Goal: Information Seeking & Learning: Learn about a topic

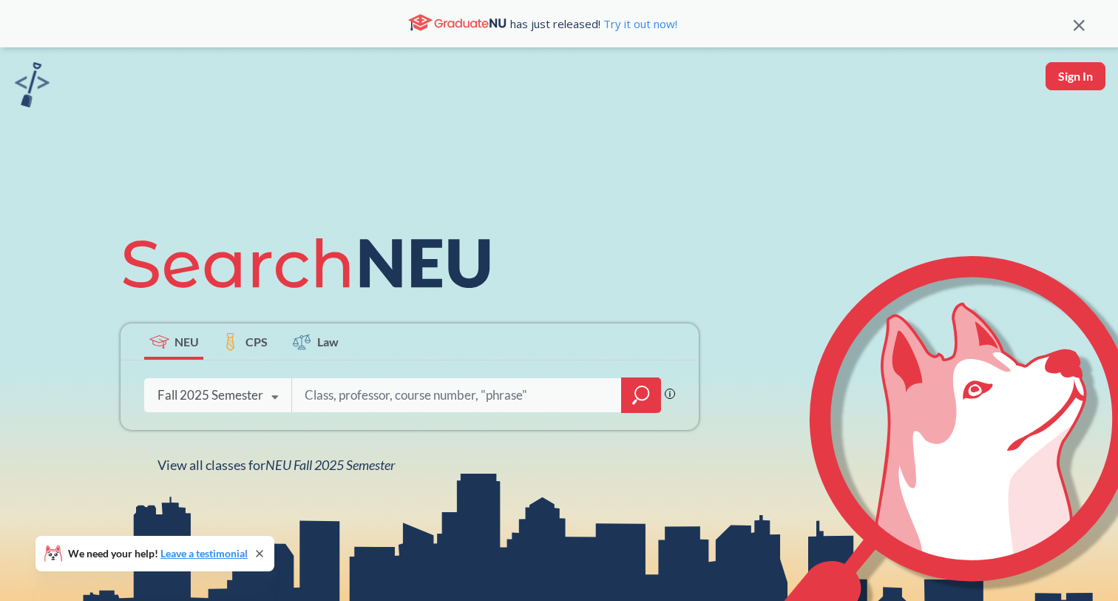
click at [235, 396] on div "Fall 2025 Semester" at bounding box center [211, 395] width 106 height 16
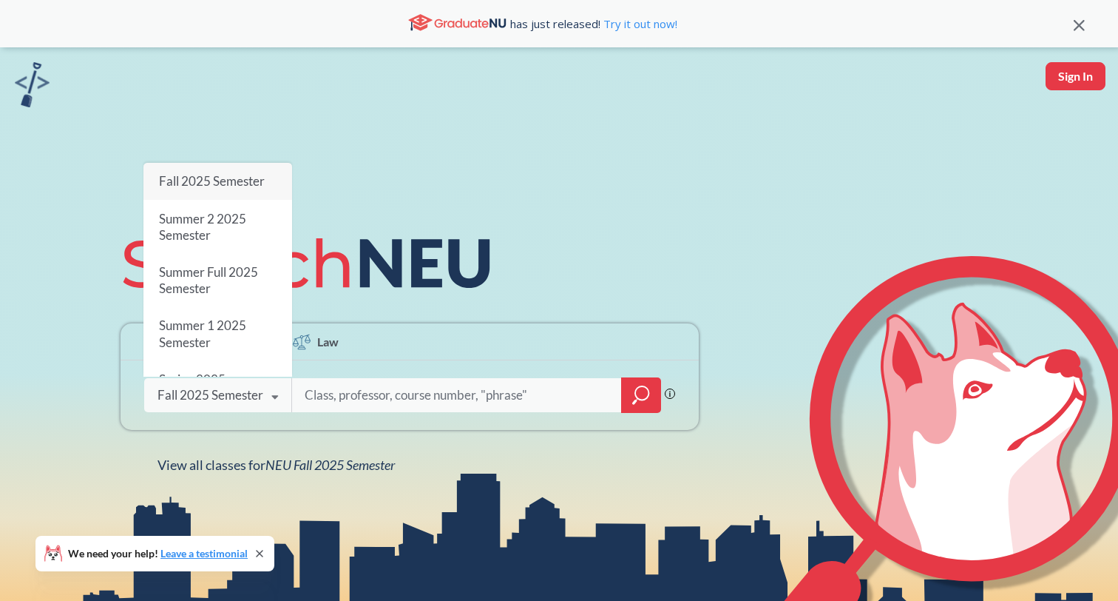
click at [303, 393] on input "search" at bounding box center [457, 394] width 308 height 31
click at [317, 393] on input "search" at bounding box center [457, 394] width 308 height 31
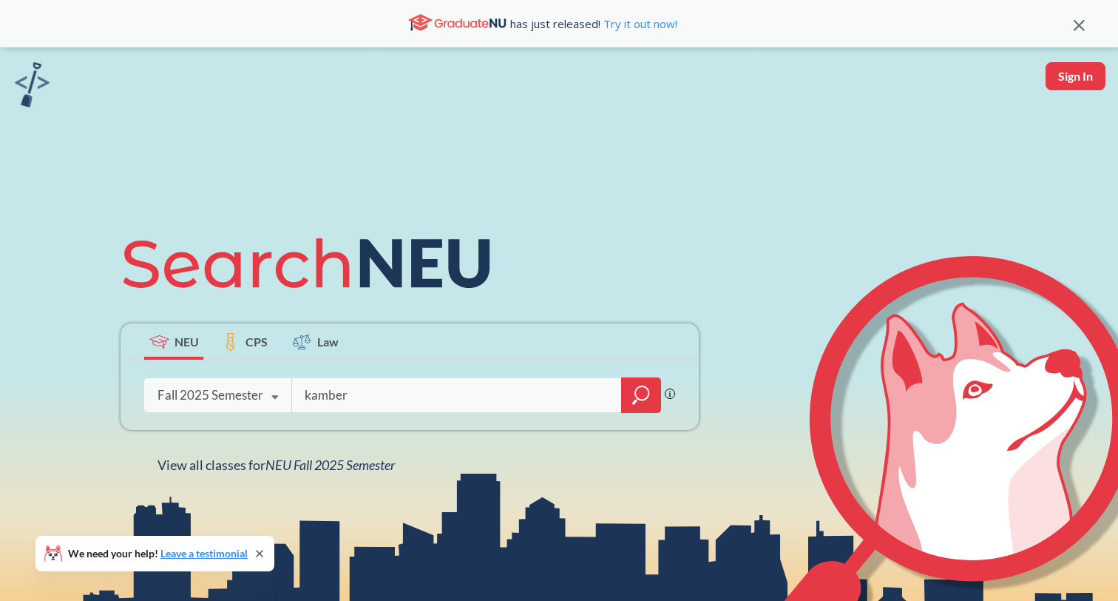
type input "kamber"
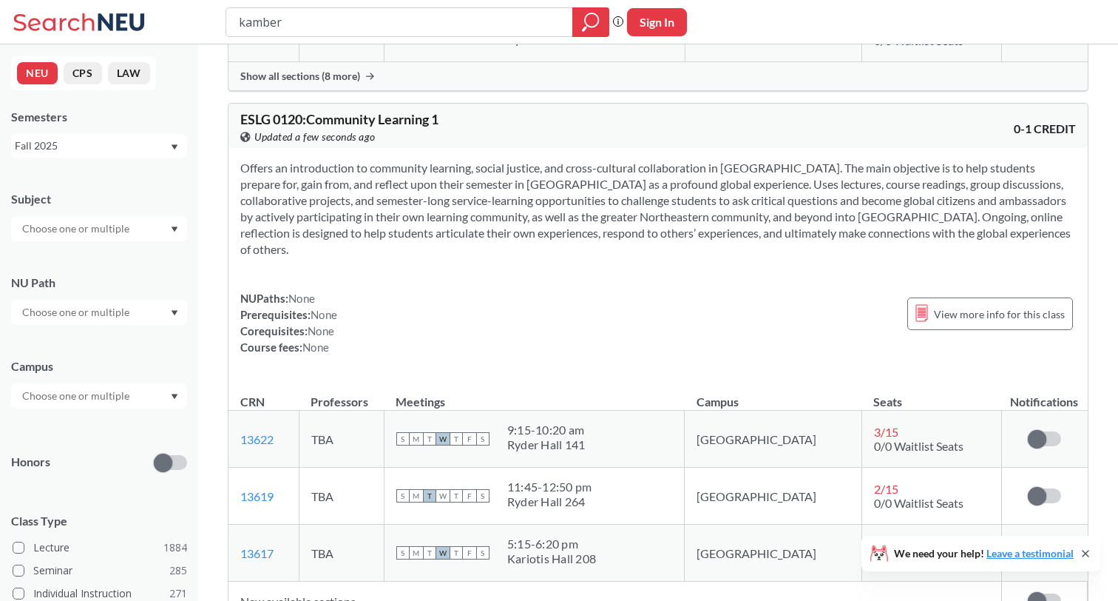
scroll to position [1342, 0]
click at [85, 143] on div "Fall 2025" at bounding box center [92, 146] width 155 height 16
click at [78, 248] on div "Fall 2024" at bounding box center [99, 238] width 176 height 41
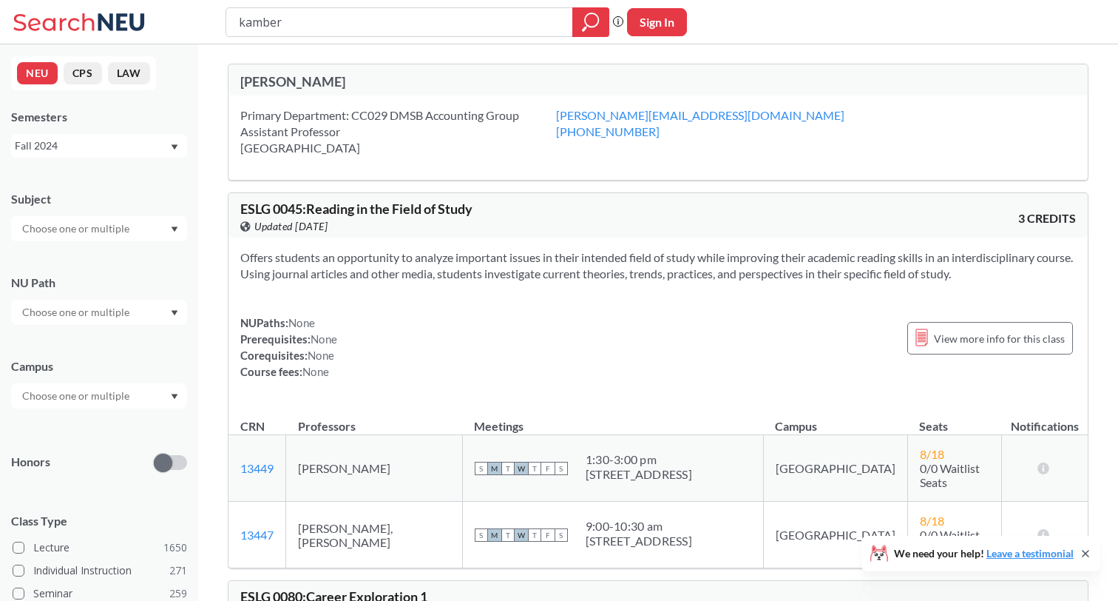
drag, startPoint x: 300, startPoint y: 21, endPoint x: 173, endPoint y: 21, distance: 126.5
click at [173, 21] on div "kamber Phrase search guarantees the exact search appears in the results. Ex. If…" at bounding box center [559, 22] width 1118 height 44
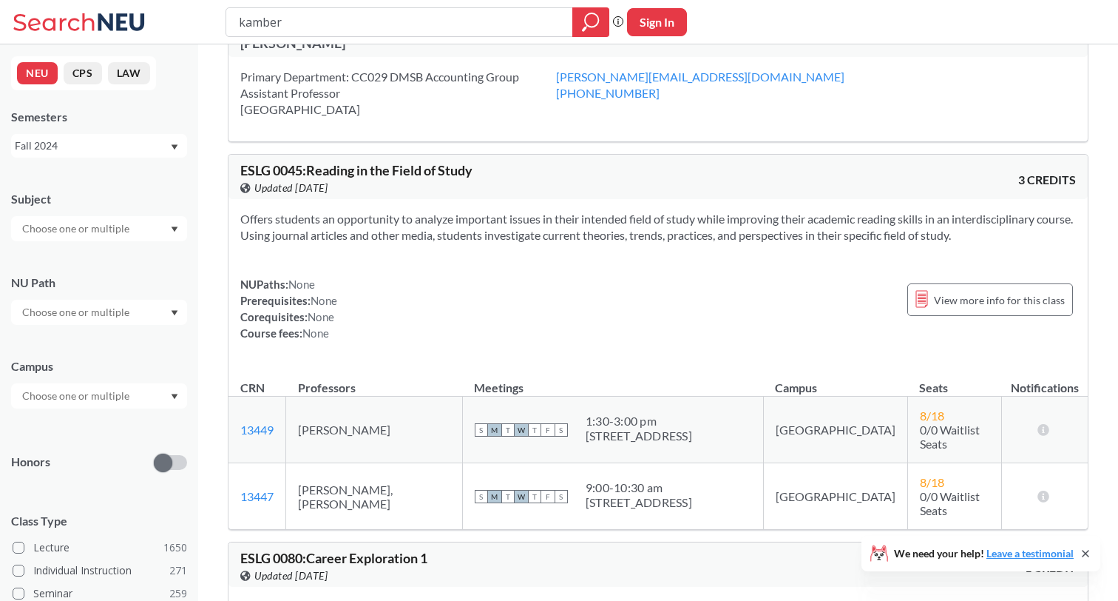
scroll to position [37, 0]
type input "acct1201"
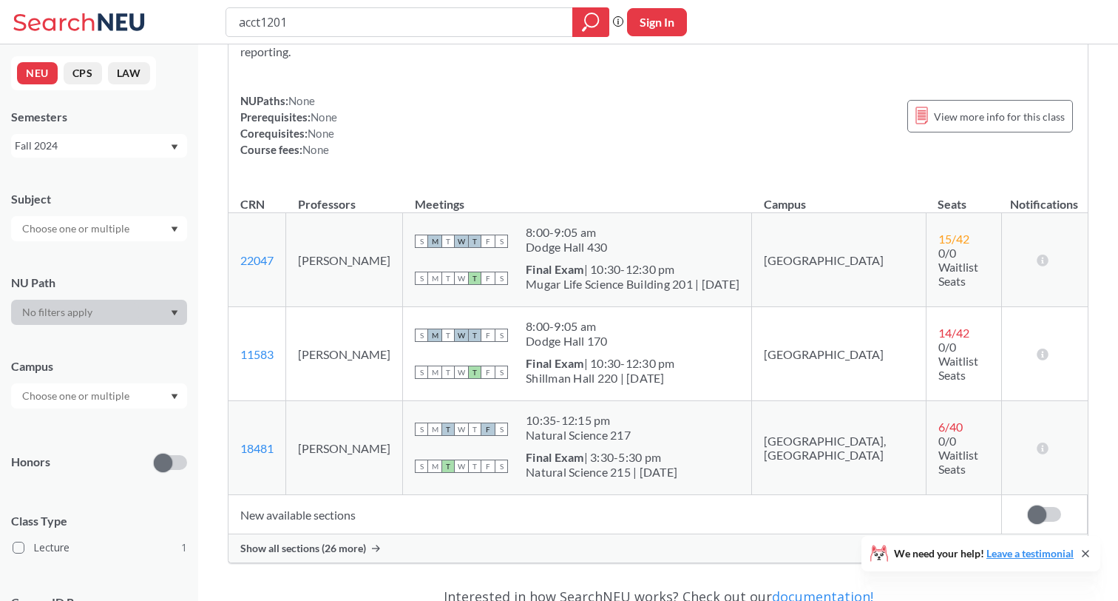
scroll to position [150, 0]
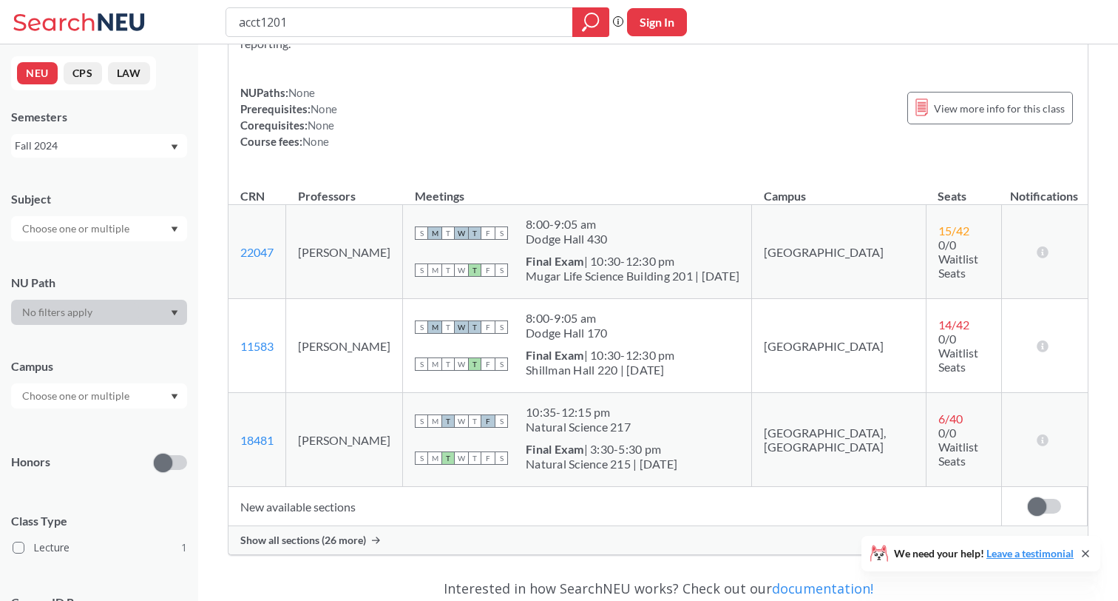
click at [317, 550] on div "Show all sections (26 more)" at bounding box center [658, 540] width 859 height 28
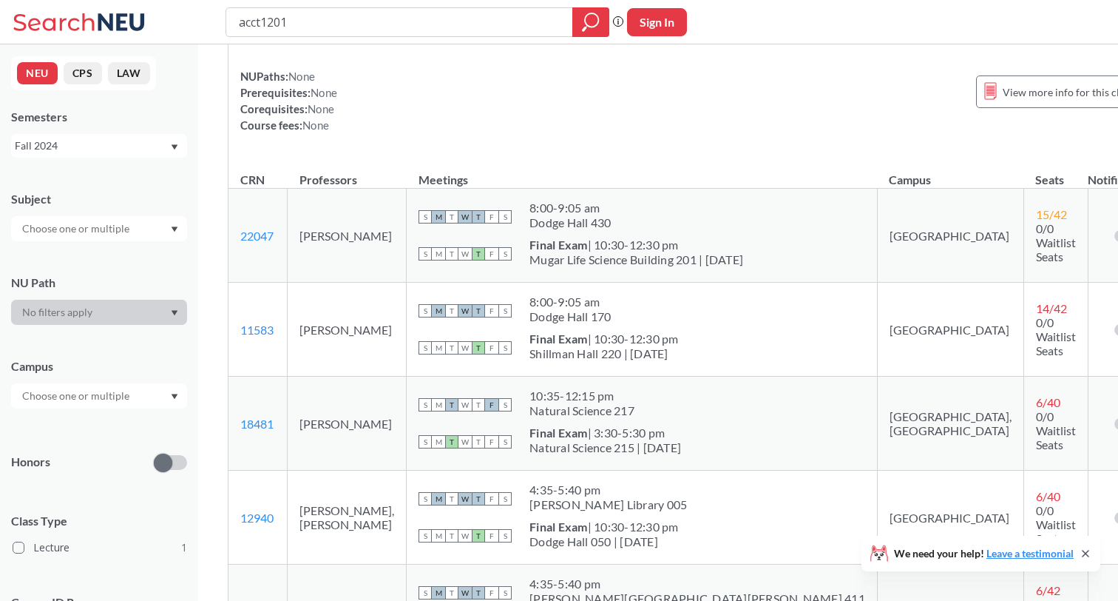
click at [618, 361] on div "Shillman Hall 220 | [DATE]" at bounding box center [604, 353] width 149 height 15
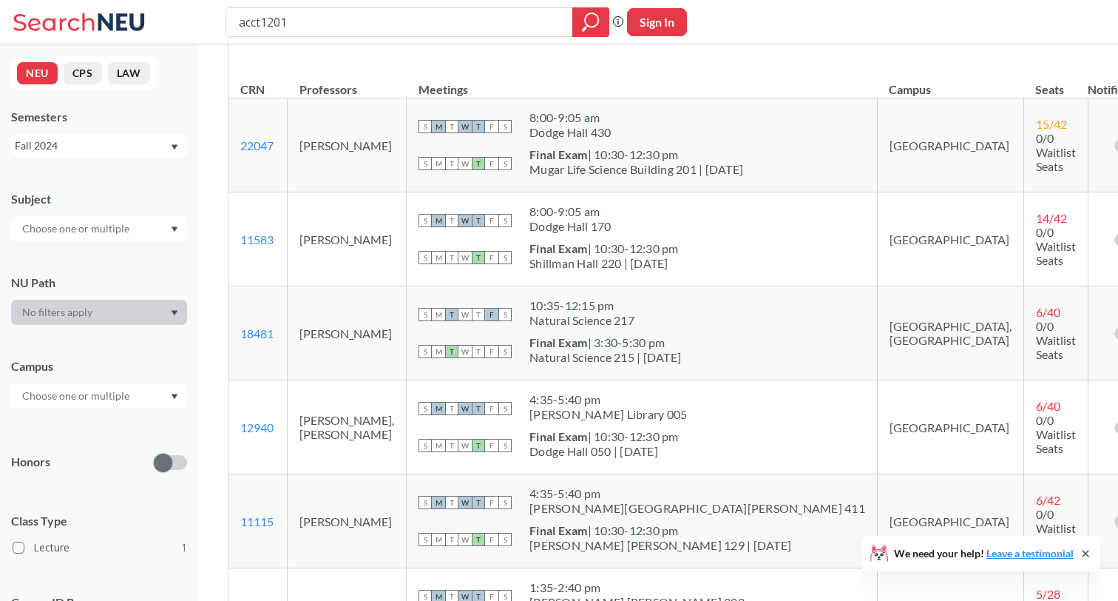
click at [73, 141] on div "Fall 2024" at bounding box center [92, 146] width 155 height 16
click at [60, 243] on span "Fall 2023" at bounding box center [42, 239] width 46 height 16
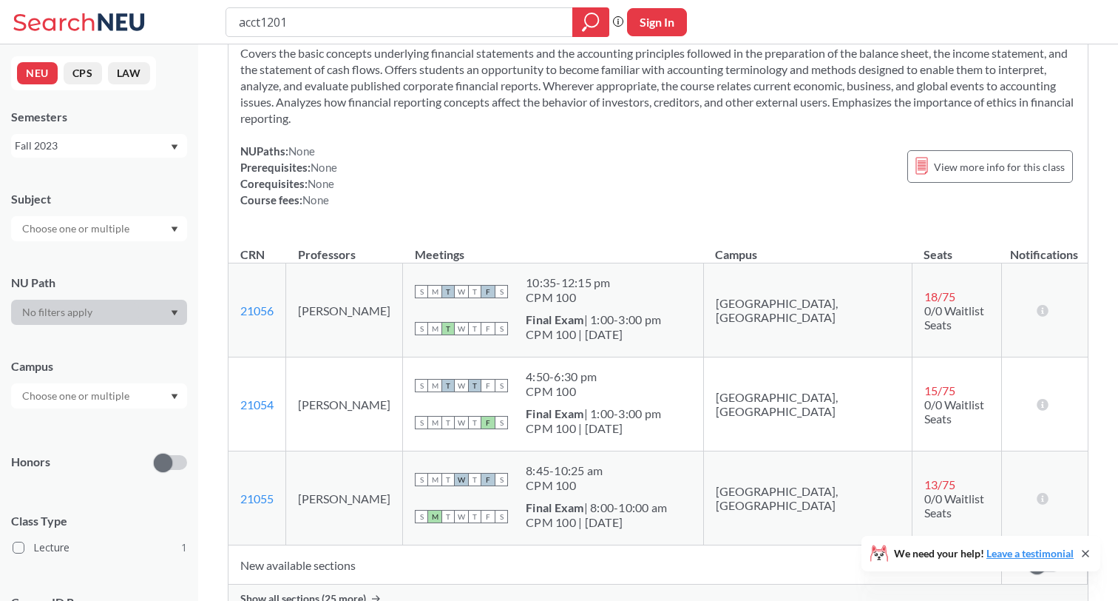
scroll to position [74, 0]
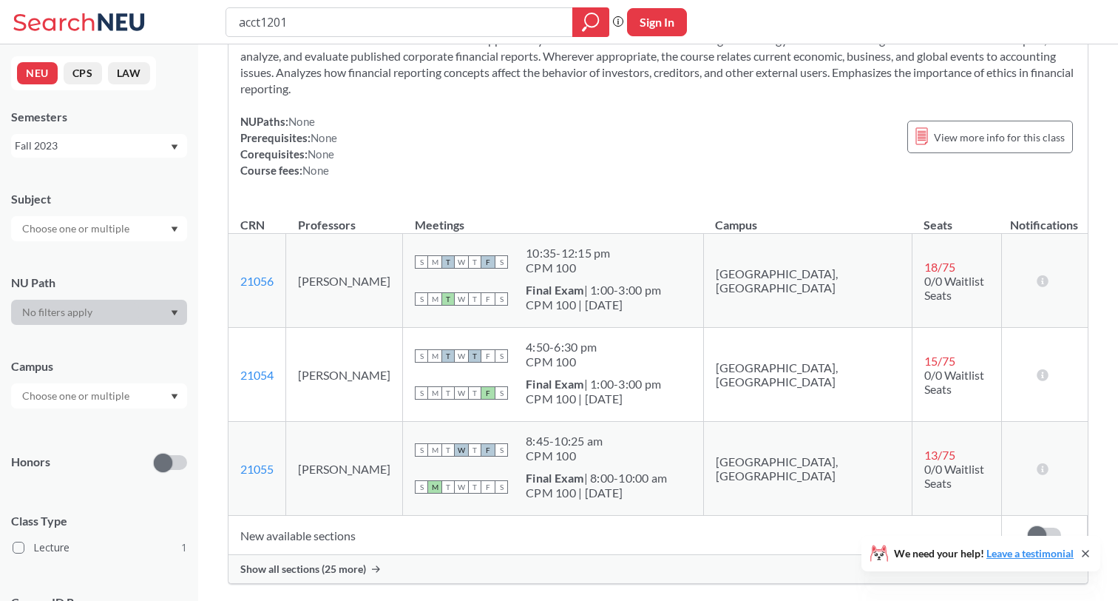
click at [332, 565] on span "Show all sections (25 more)" at bounding box center [303, 568] width 126 height 13
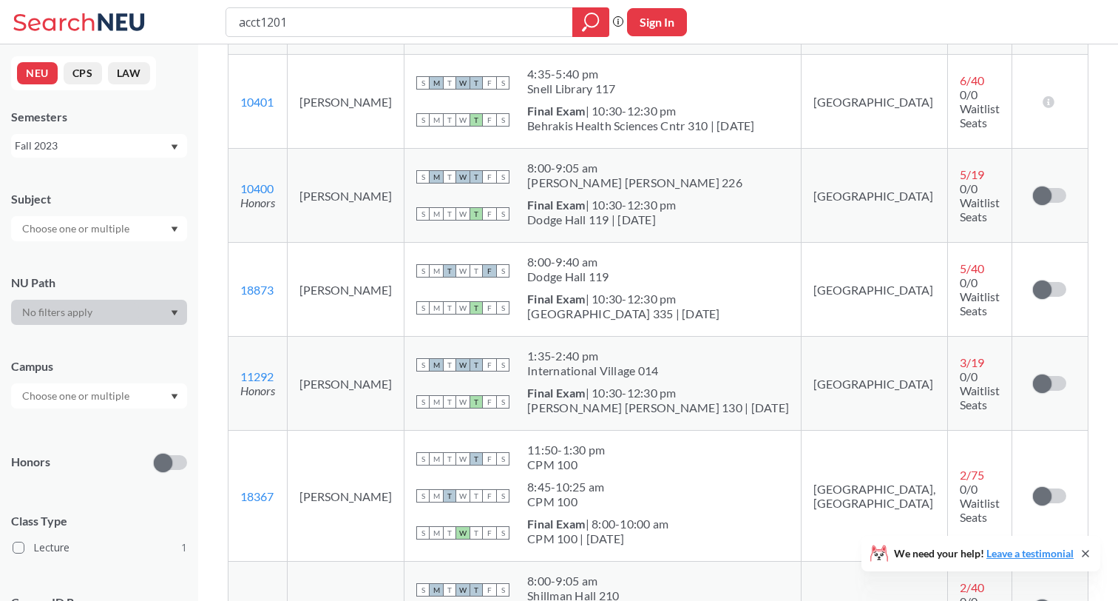
scroll to position [564, 0]
click at [92, 154] on div "Fall 2023" at bounding box center [99, 146] width 176 height 24
click at [65, 219] on div "Fall 2022" at bounding box center [99, 203] width 176 height 41
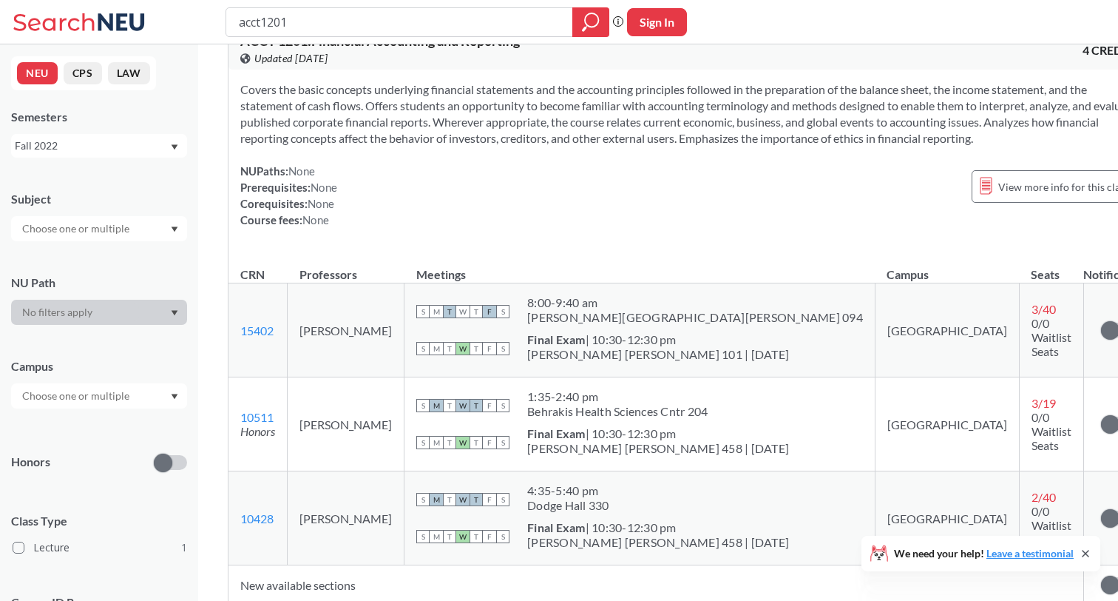
scroll to position [64, 0]
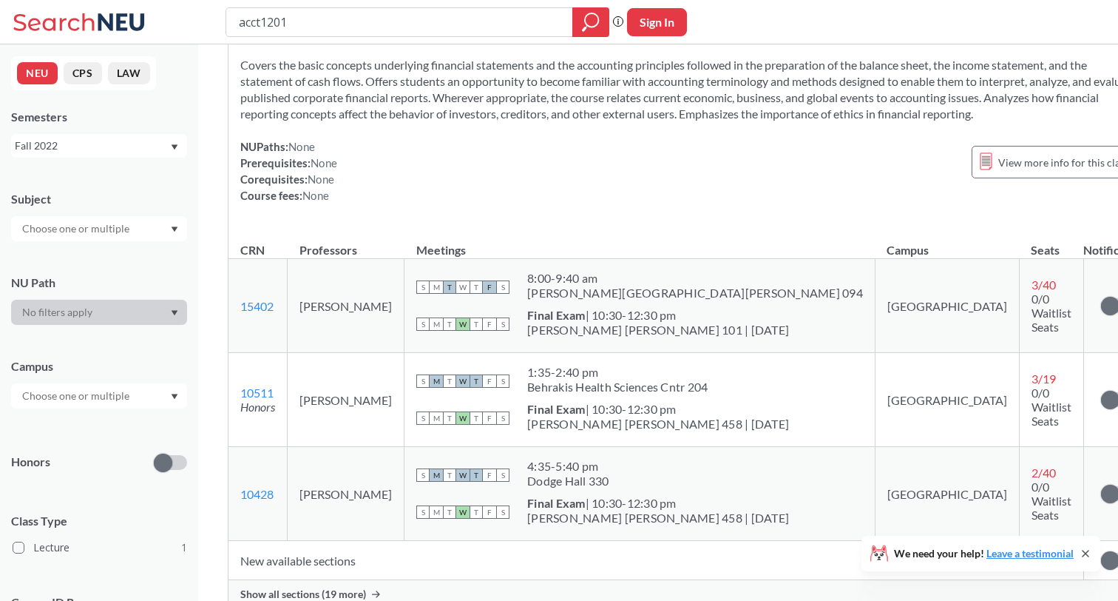
click at [115, 149] on div "Fall 2022" at bounding box center [92, 146] width 155 height 16
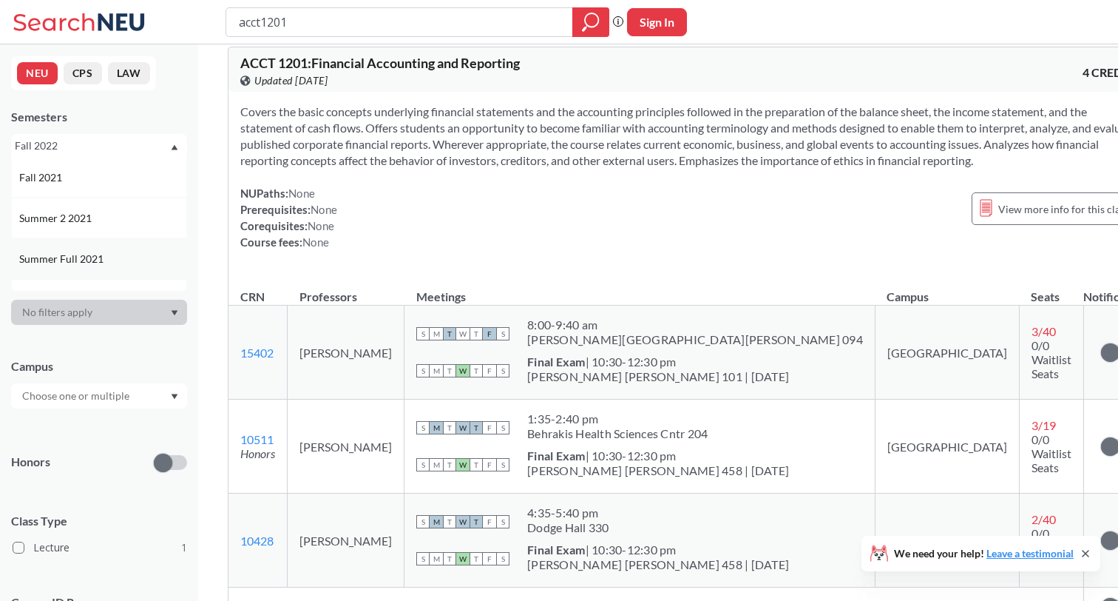
scroll to position [805, 0]
click at [101, 187] on div "Fall 2021" at bounding box center [102, 187] width 167 height 16
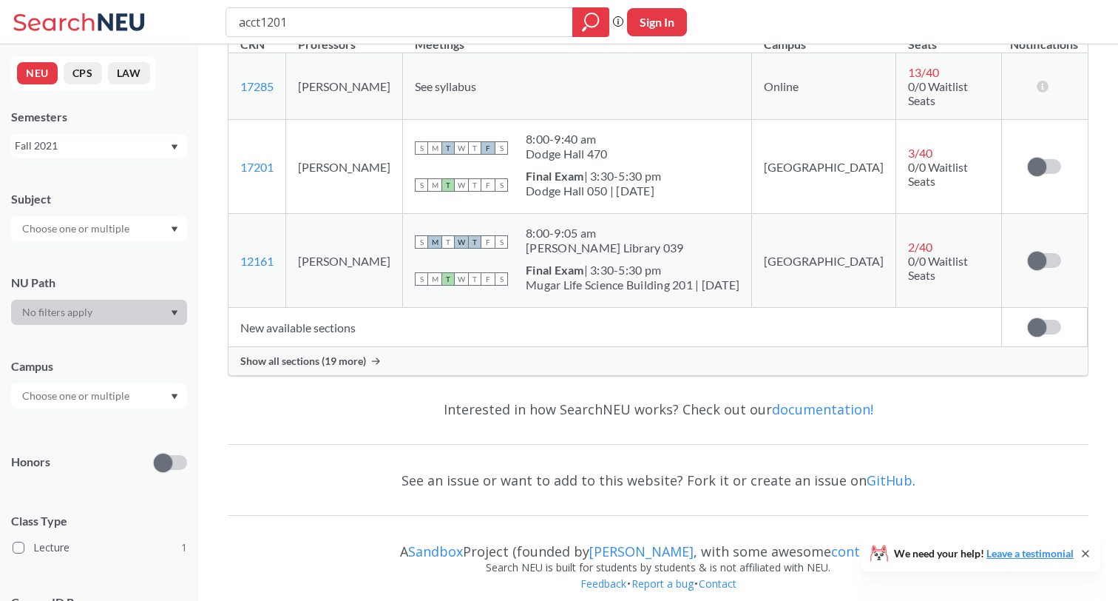
scroll to position [285, 0]
click at [359, 355] on span "Show all sections (19 more)" at bounding box center [303, 361] width 126 height 13
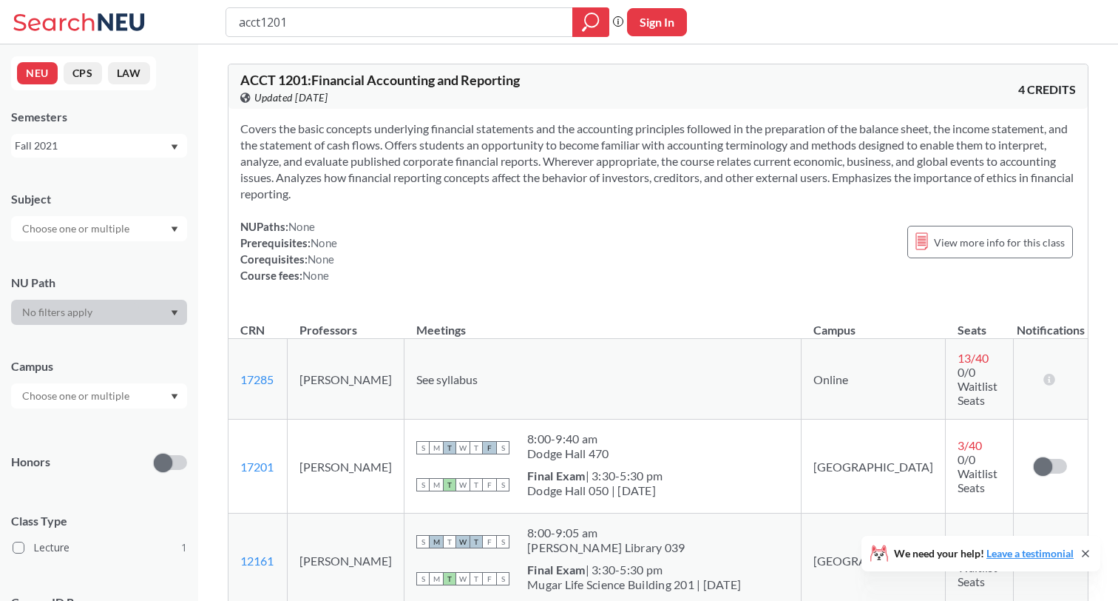
scroll to position [0, 0]
click at [371, 244] on div "NUPaths: None Prerequisites: None Corequisites: None Course fees: None View mor…" at bounding box center [658, 250] width 836 height 65
click at [326, 30] on input "acct1201" at bounding box center [399, 22] width 325 height 25
click at [595, 15] on icon "magnifying glass" at bounding box center [591, 22] width 18 height 21
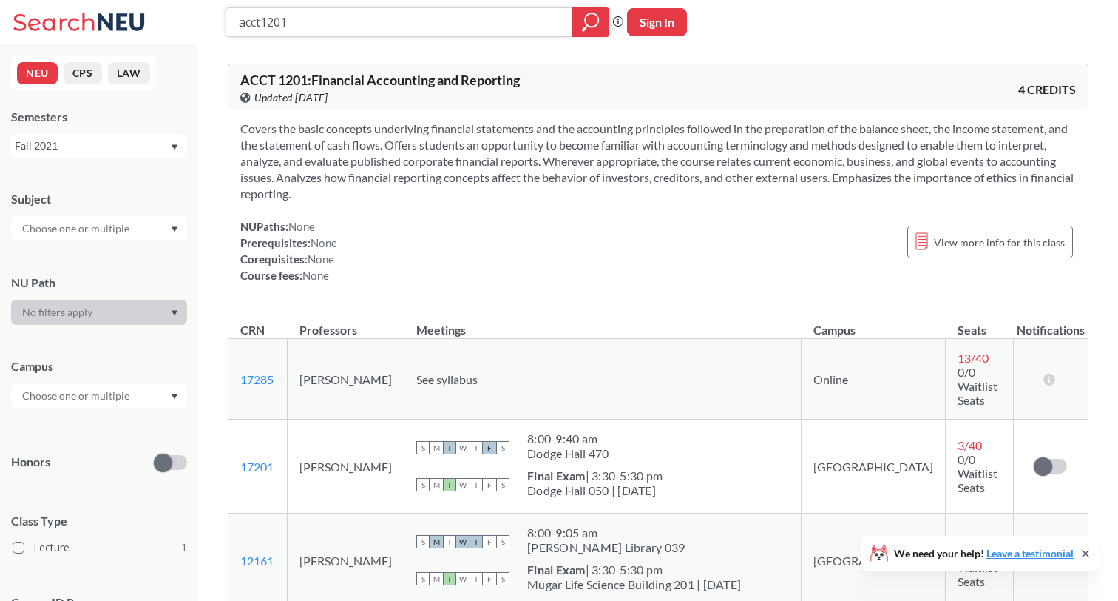
click at [493, 15] on input "acct1201" at bounding box center [399, 22] width 325 height 25
drag, startPoint x: 461, startPoint y: 18, endPoint x: 161, endPoint y: 18, distance: 299.5
click at [161, 18] on div "acct1201 Phrase search guarantees the exact search appears in the results. Ex. …" at bounding box center [559, 22] width 1118 height 44
type input "mgmt"
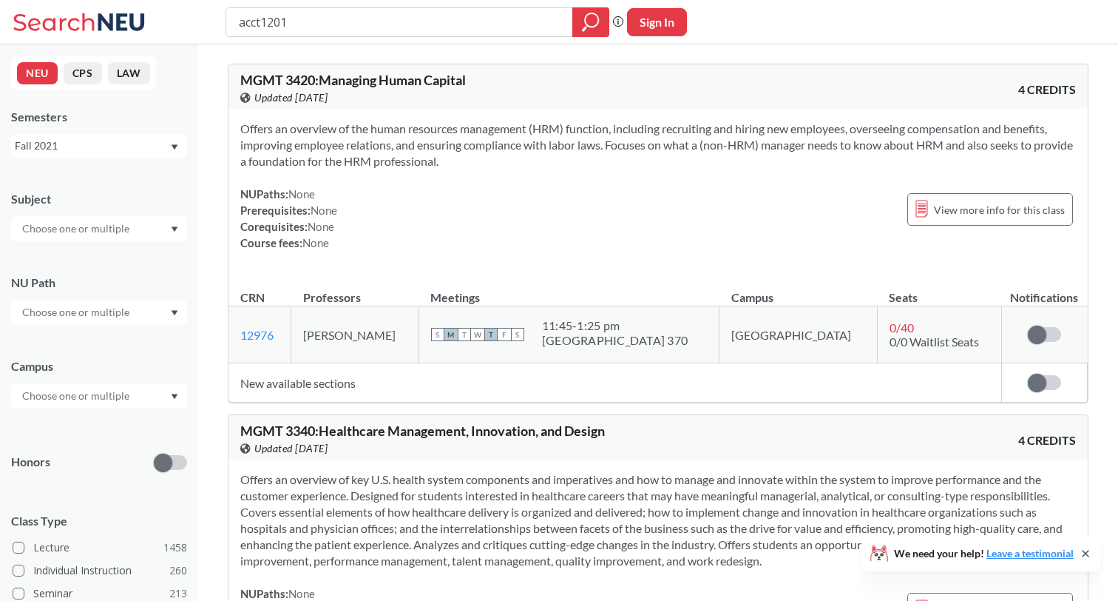
type input "acct1201"
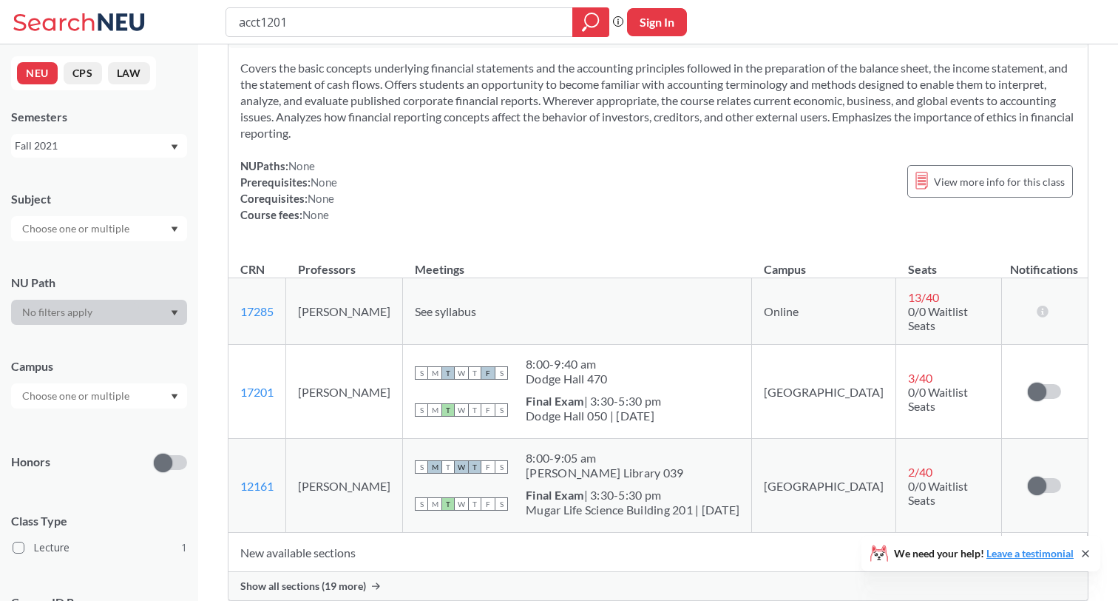
scroll to position [136, 0]
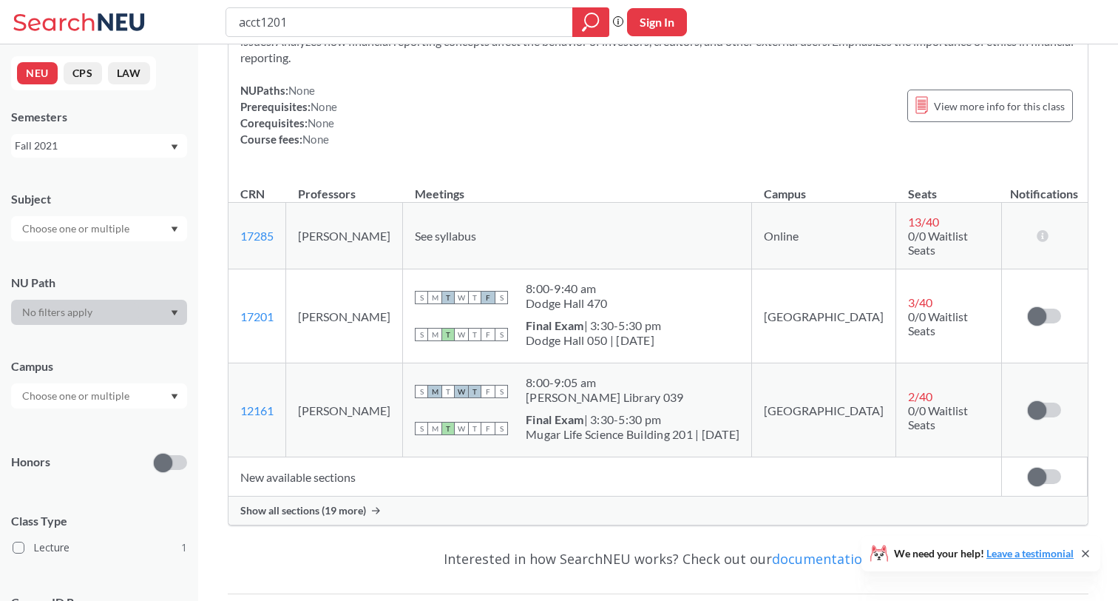
click at [115, 137] on div "Fall 2021" at bounding box center [99, 146] width 176 height 24
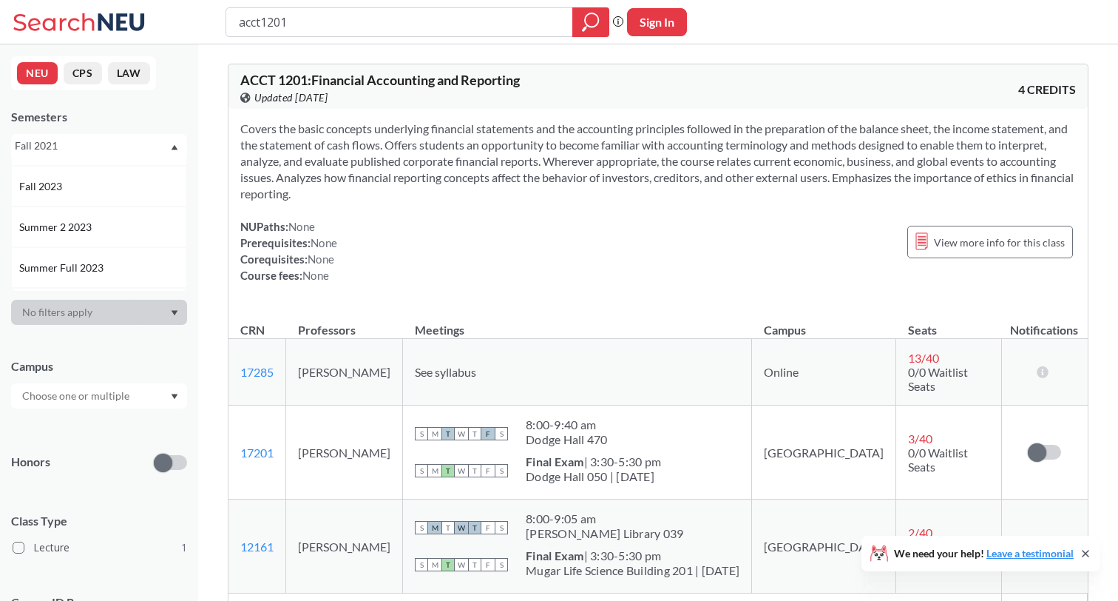
scroll to position [404, 0]
click at [132, 178] on div "Fall 2023" at bounding box center [102, 181] width 167 height 16
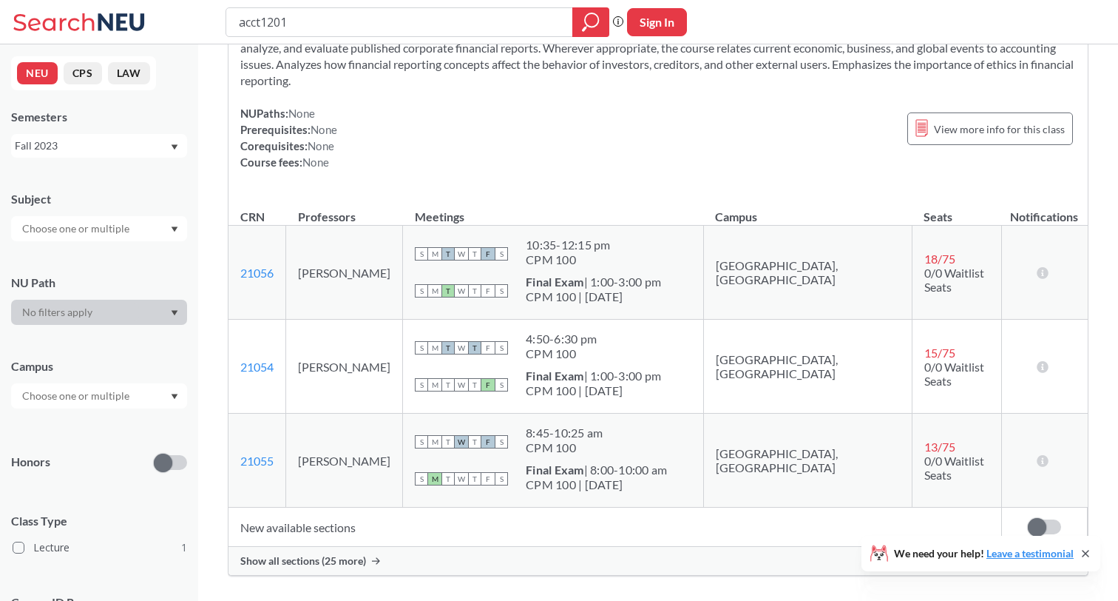
scroll to position [146, 0]
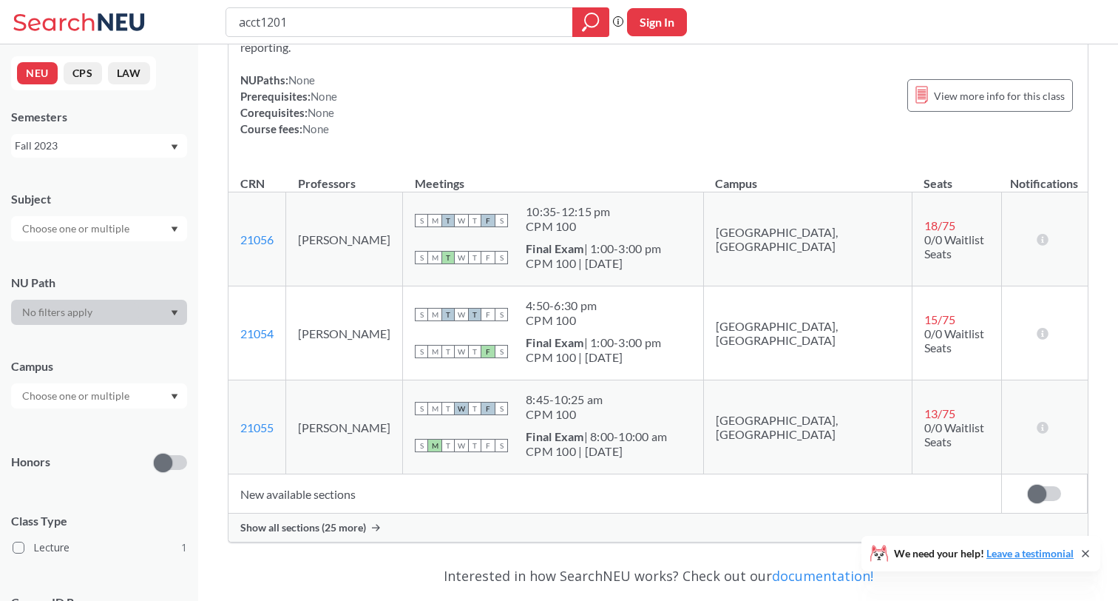
click at [362, 518] on div "Show all sections (25 more)" at bounding box center [658, 527] width 859 height 28
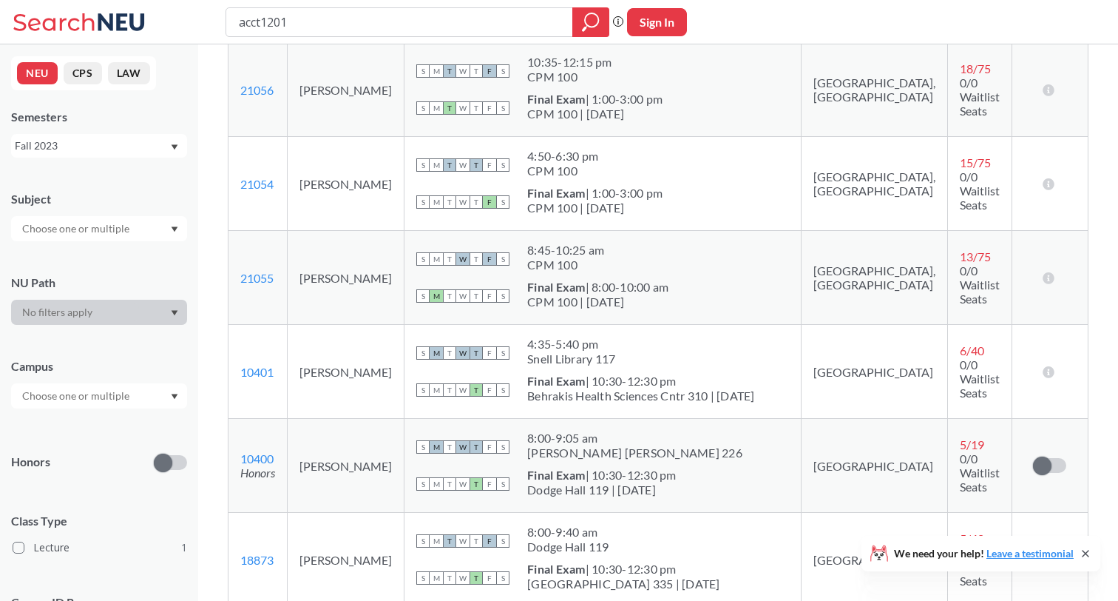
scroll to position [295, 0]
click at [124, 144] on div "Fall 2023" at bounding box center [92, 146] width 155 height 16
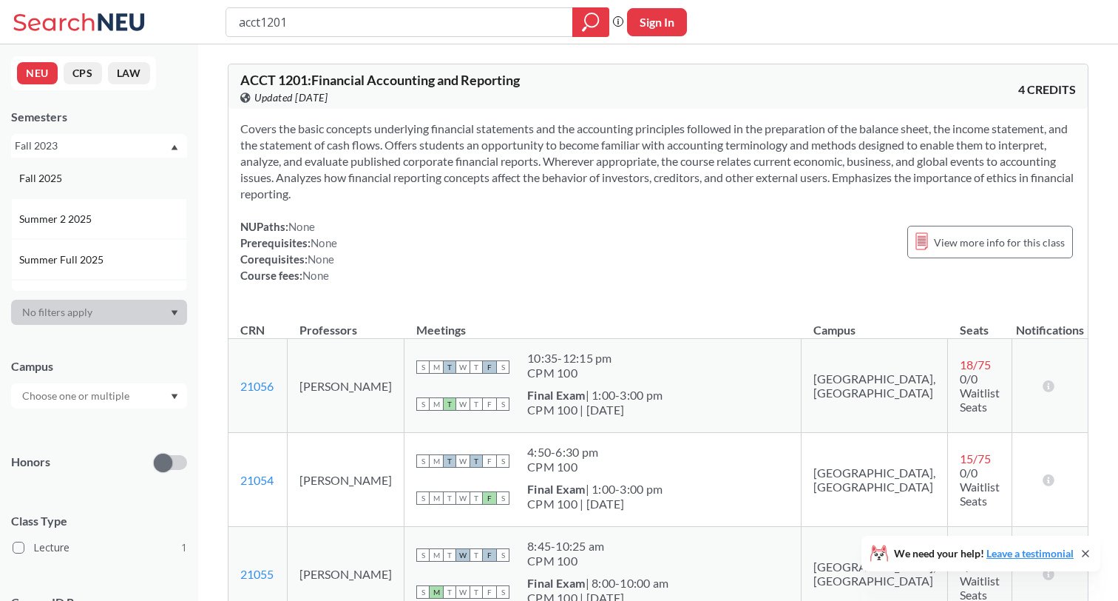
scroll to position [0, 0]
click at [107, 171] on div "Fall 2025" at bounding box center [102, 178] width 167 height 16
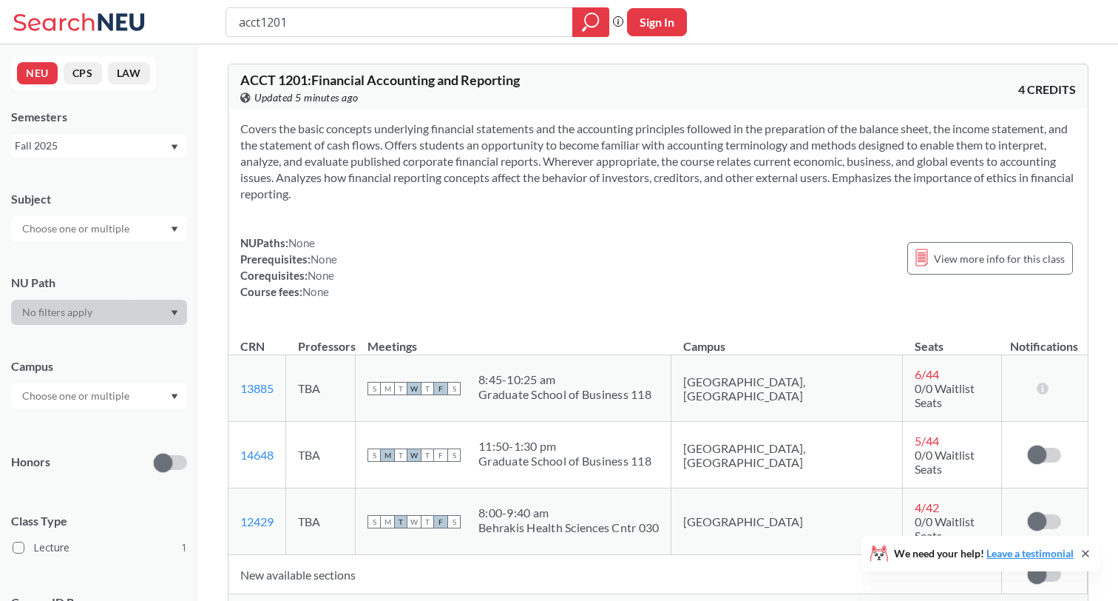
click at [313, 33] on input "acct1201" at bounding box center [399, 22] width 325 height 25
drag, startPoint x: 319, startPoint y: 22, endPoint x: 160, endPoint y: 22, distance: 158.3
click at [160, 22] on div "acct1201 Phrase search guarantees the exact search appears in the results. Ex. …" at bounding box center [559, 22] width 1118 height 44
type input "acct3401"
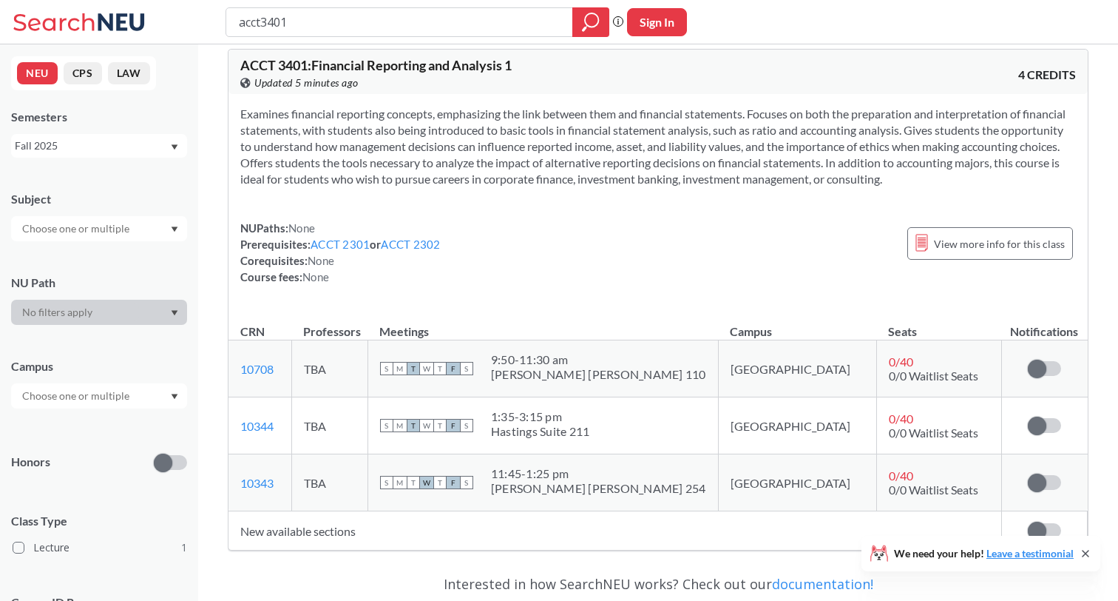
scroll to position [20, 0]
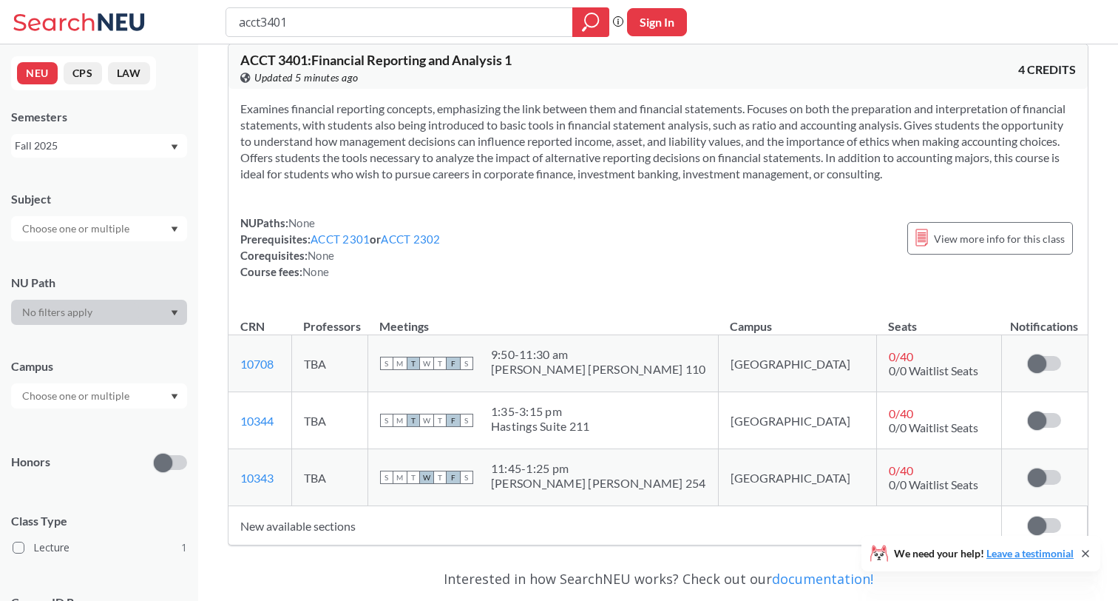
click at [61, 139] on div "Fall 2025" at bounding box center [92, 146] width 155 height 16
click at [80, 257] on div "Fall 2024" at bounding box center [102, 262] width 167 height 16
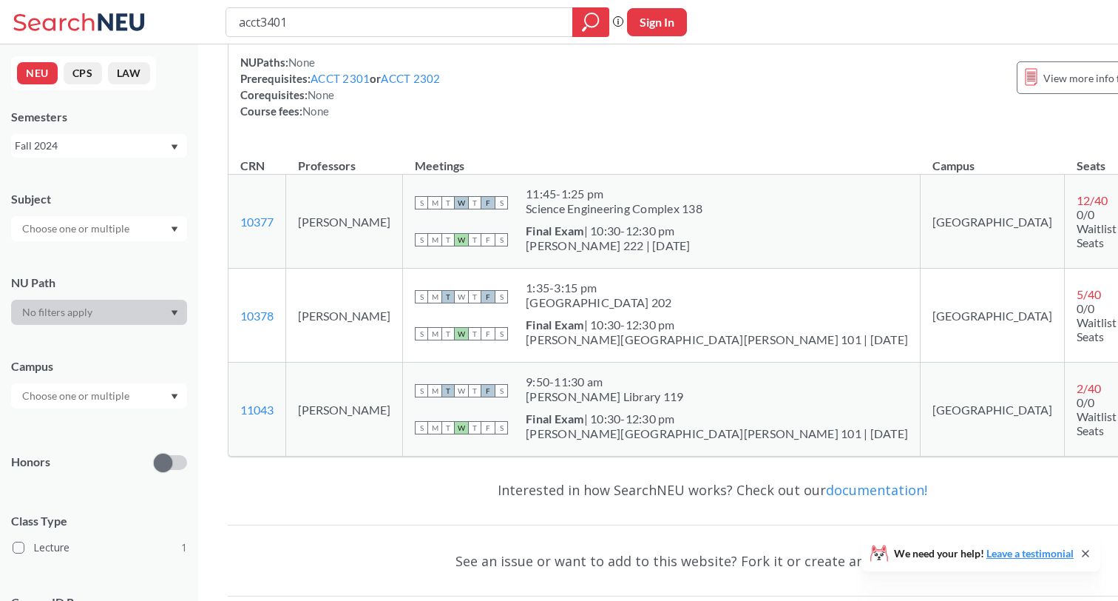
click at [143, 129] on div "Semesters Fall 2024" at bounding box center [99, 133] width 176 height 49
click at [135, 138] on div "Fall 2024" at bounding box center [92, 146] width 155 height 16
click at [85, 260] on div "Fall 2023" at bounding box center [102, 253] width 167 height 16
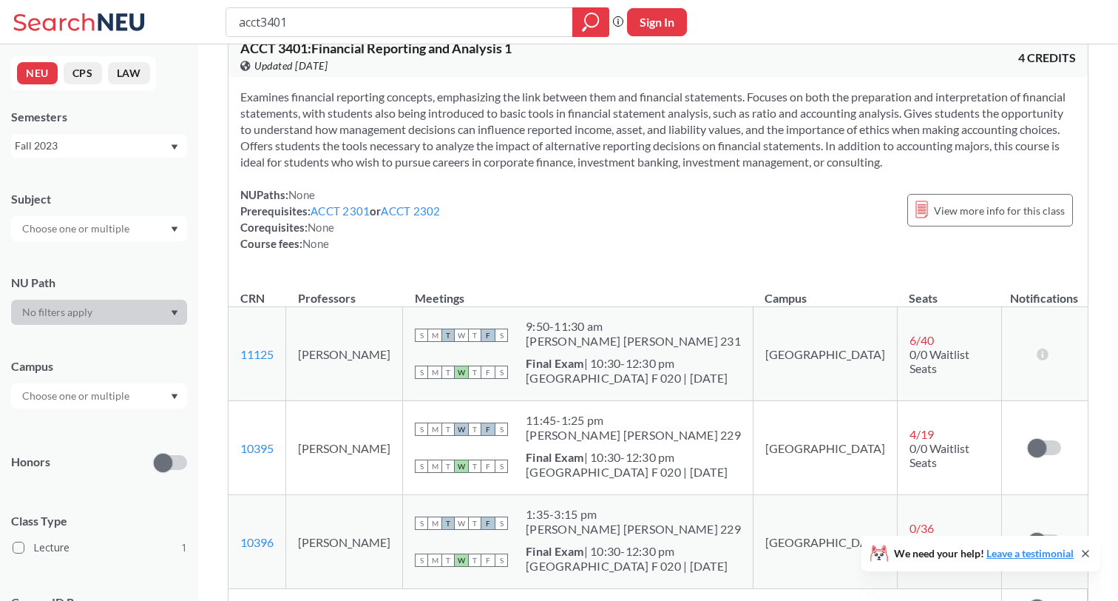
scroll to position [36, 0]
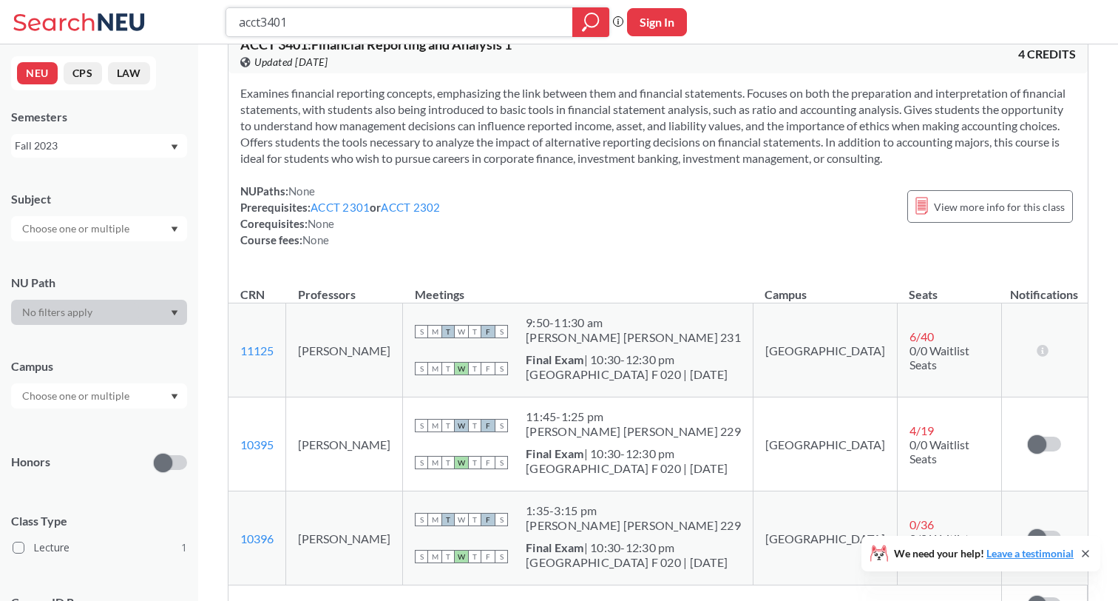
drag, startPoint x: 326, startPoint y: 21, endPoint x: 142, endPoint y: 21, distance: 184.2
click at [142, 21] on div "acct3401 Phrase search guarantees the exact search appears in the results. Ex. …" at bounding box center [559, 22] width 1118 height 44
type input "fina2201"
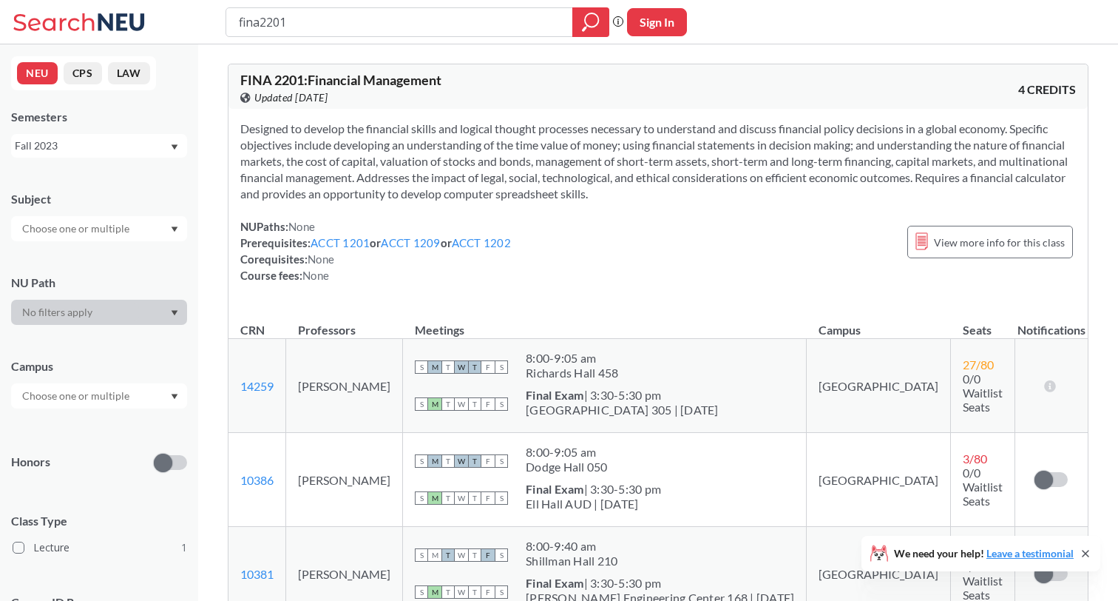
scroll to position [195, 0]
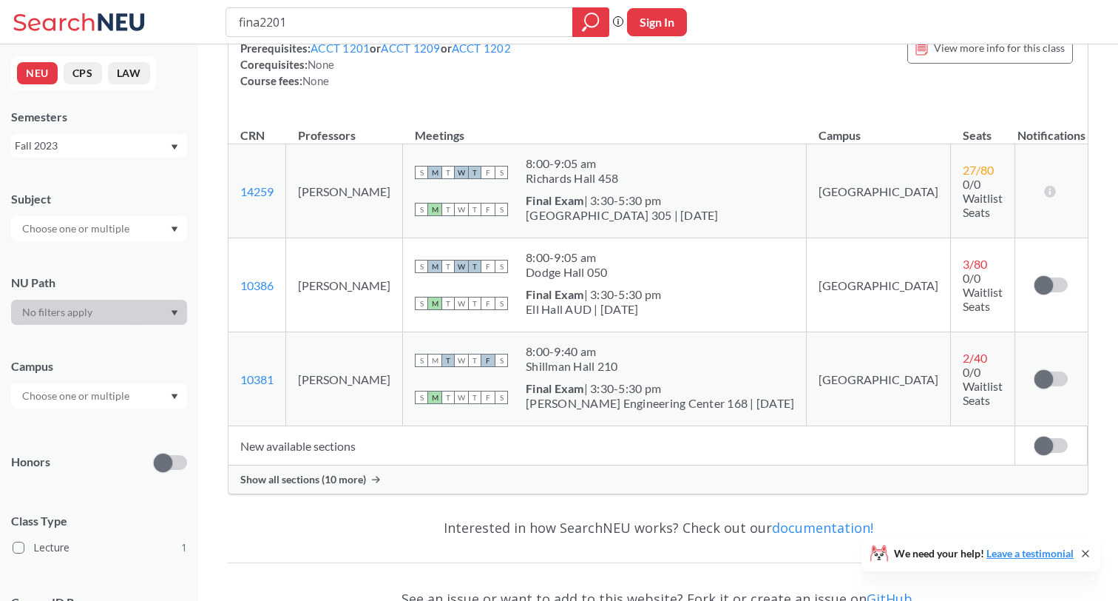
click at [132, 142] on div "Fall 2023" at bounding box center [92, 146] width 155 height 16
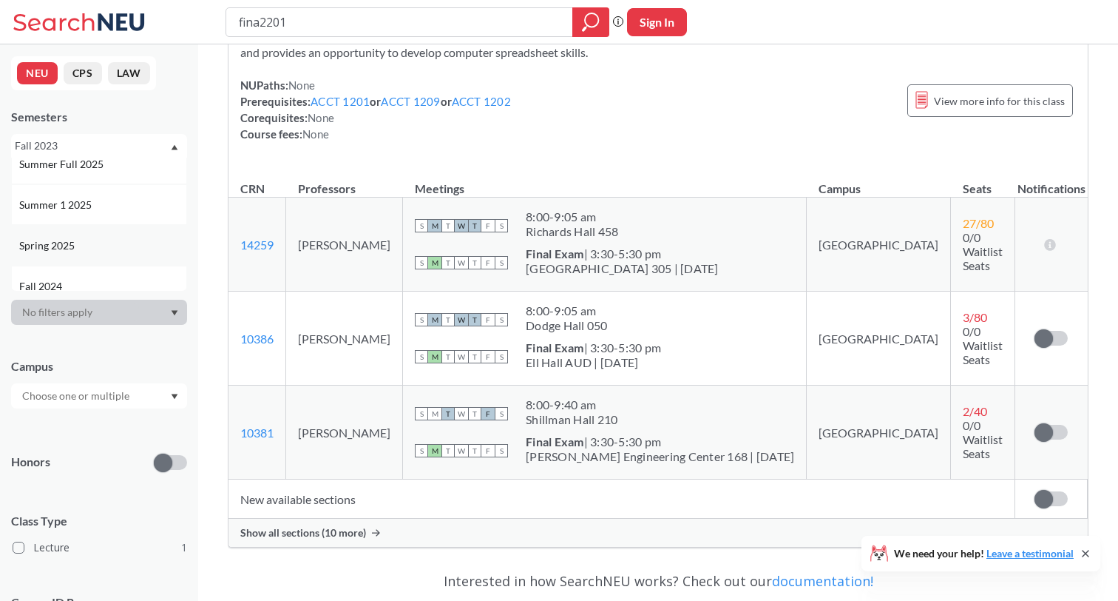
scroll to position [112, 0]
click at [67, 261] on div "Fall 2024" at bounding box center [102, 269] width 167 height 16
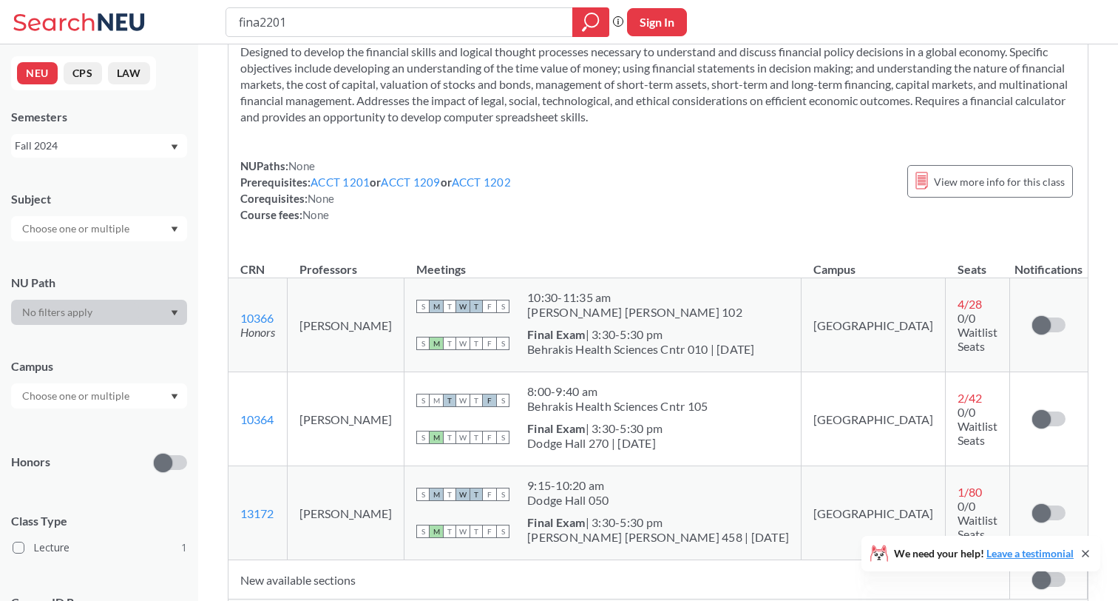
scroll to position [106, 0]
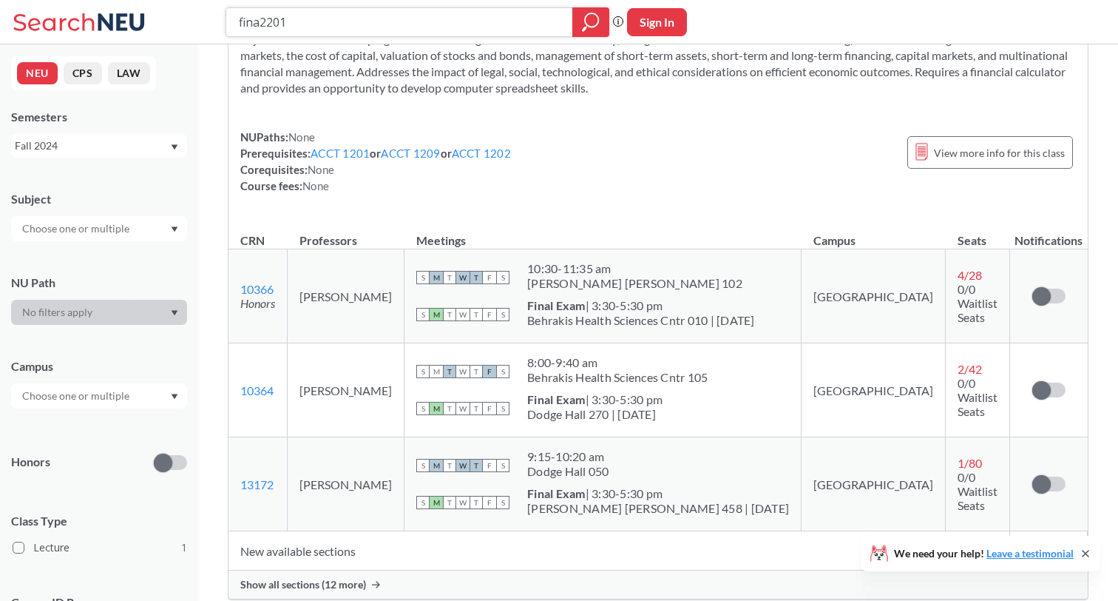
drag, startPoint x: 295, startPoint y: 18, endPoint x: 206, endPoint y: 20, distance: 89.5
click at [200, 18] on div "fina2201 Phrase search guarantees the exact search appears in the results. Ex. …" at bounding box center [559, 22] width 1118 height 44
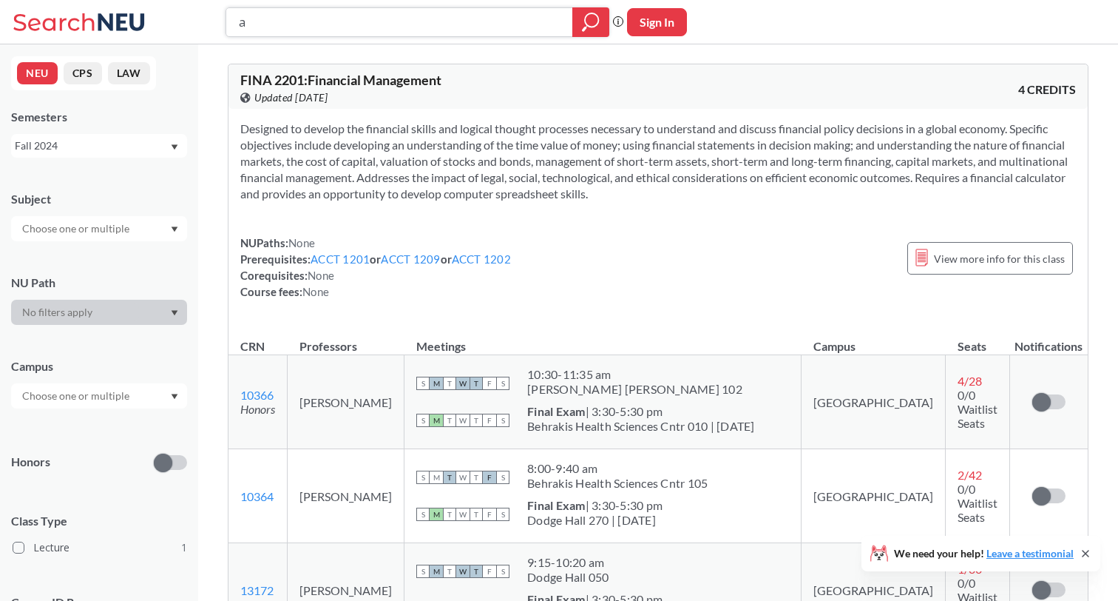
scroll to position [0, 0]
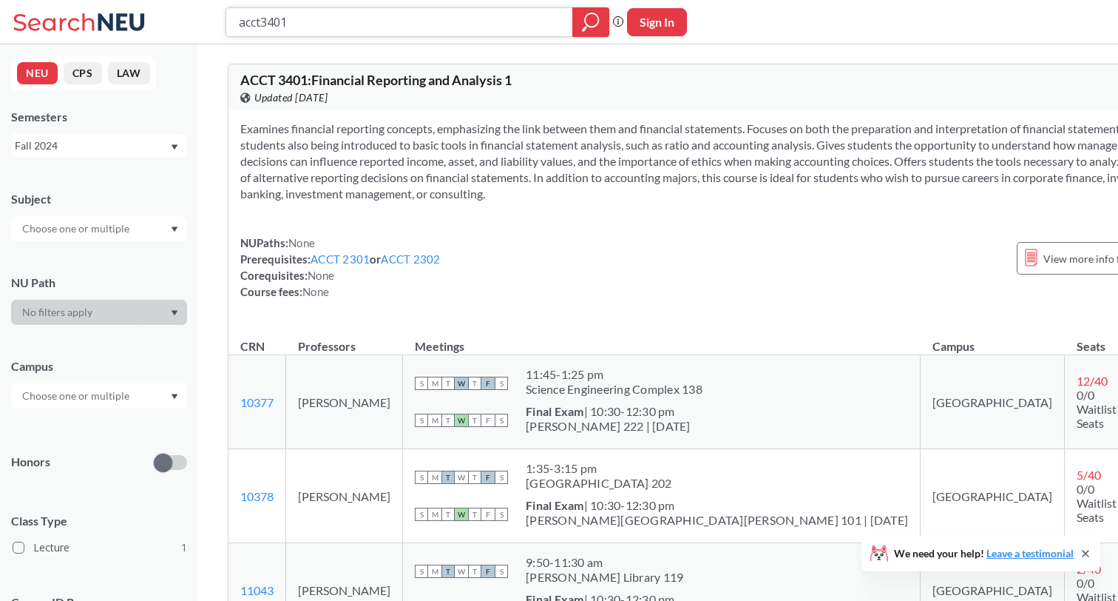
drag, startPoint x: 310, startPoint y: 18, endPoint x: 163, endPoint y: 18, distance: 147.2
click at [163, 18] on div "acct3401 Phrase search guarantees the exact search appears in the results. Ex. …" at bounding box center [559, 22] width 1118 height 44
type input "acct1201"
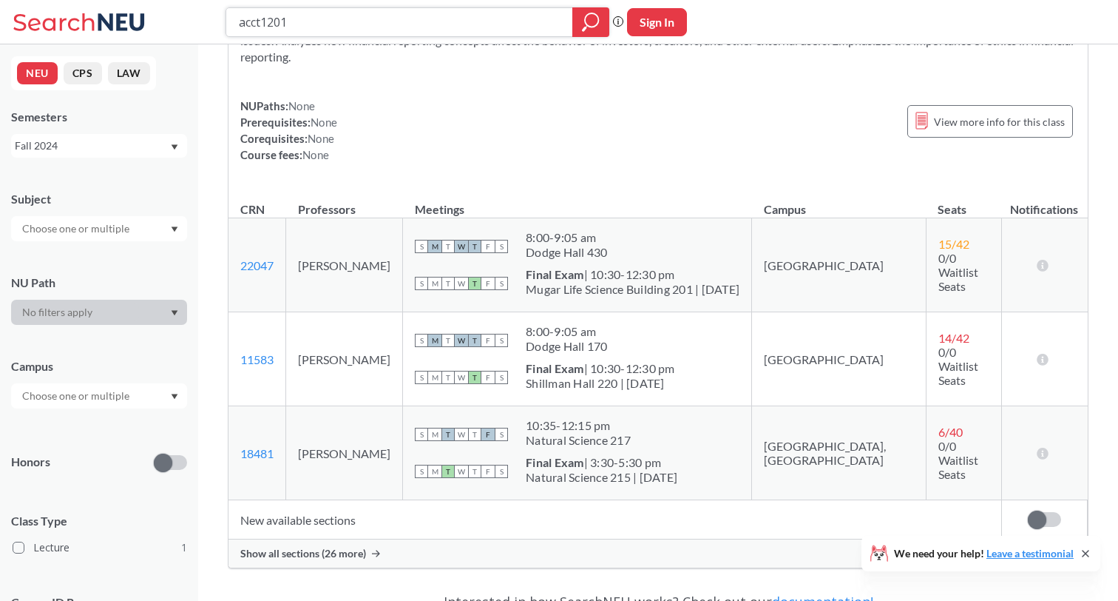
scroll to position [134, 0]
